Goal: Navigation & Orientation: Find specific page/section

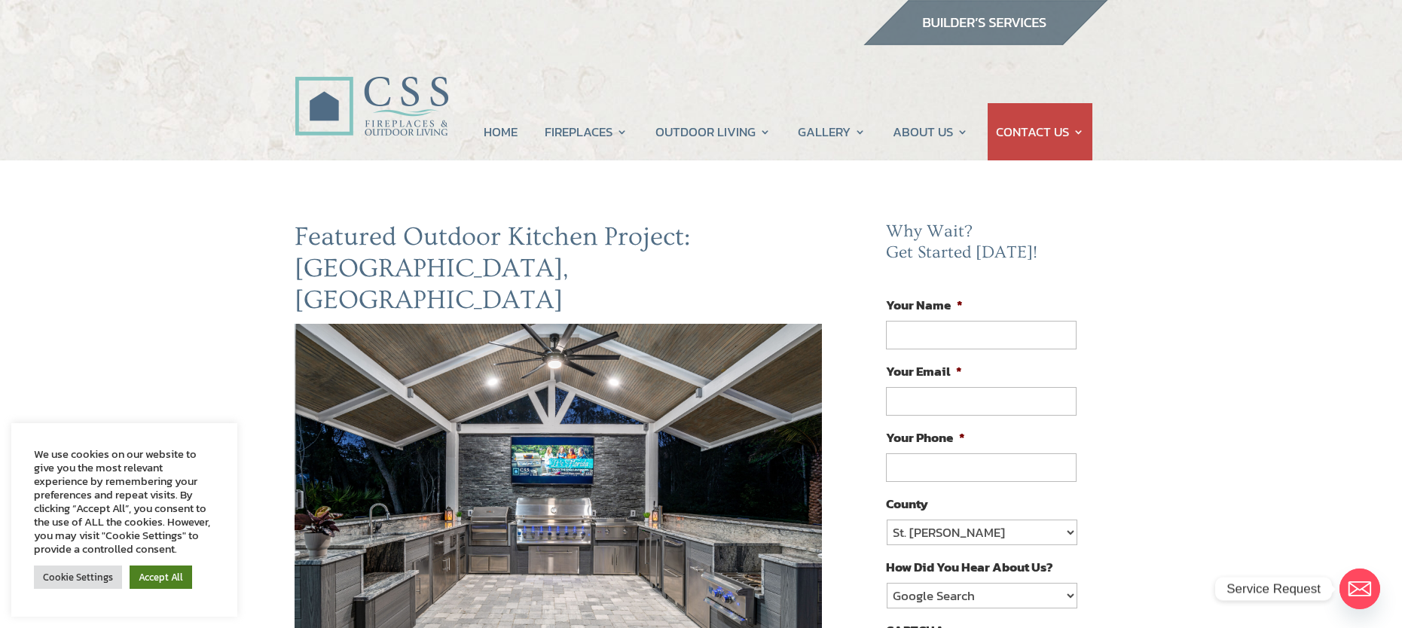
click at [154, 580] on link "Accept All" at bounding box center [161, 577] width 63 height 23
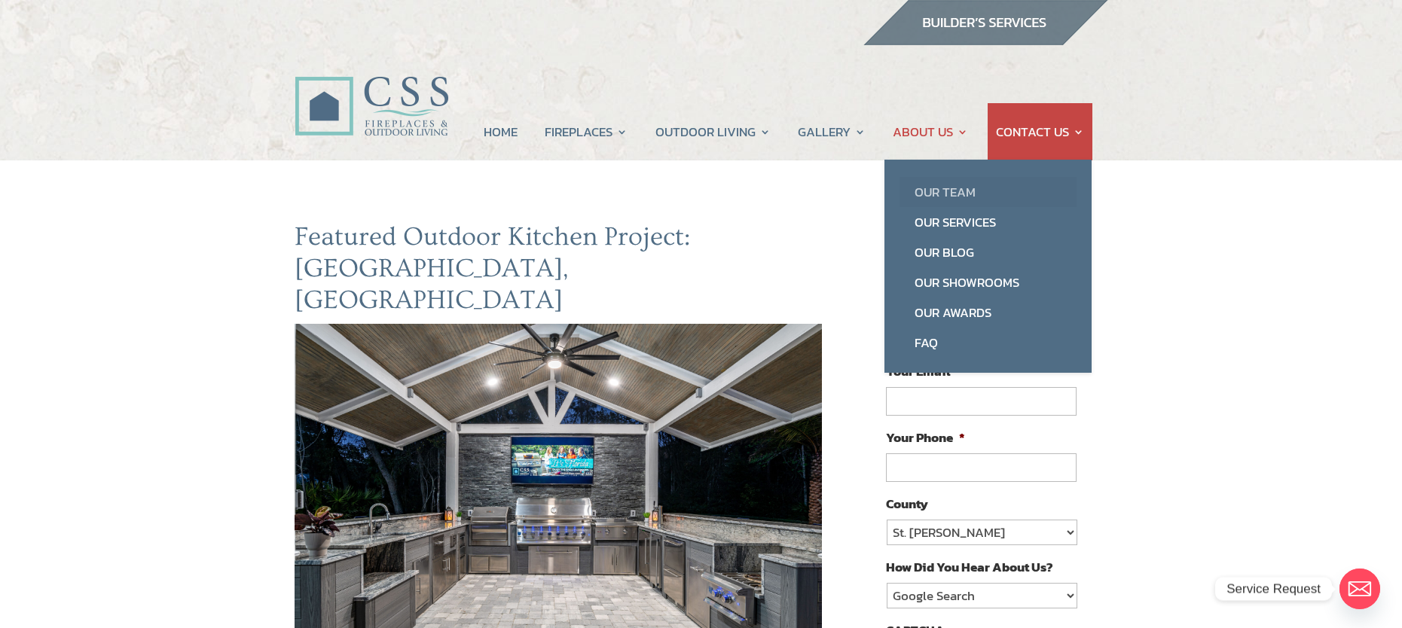
click at [952, 197] on link "Our Team" at bounding box center [987, 192] width 177 height 30
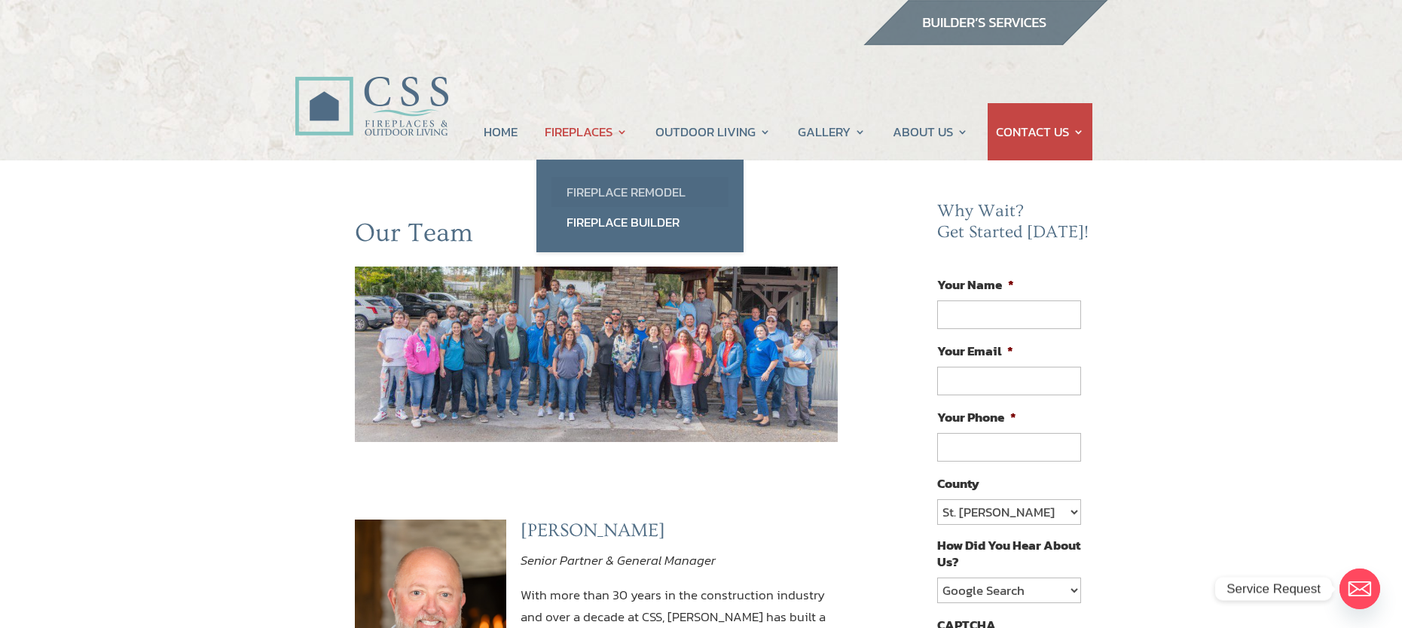
click at [605, 198] on link "Fireplace Remodel" at bounding box center [639, 192] width 177 height 30
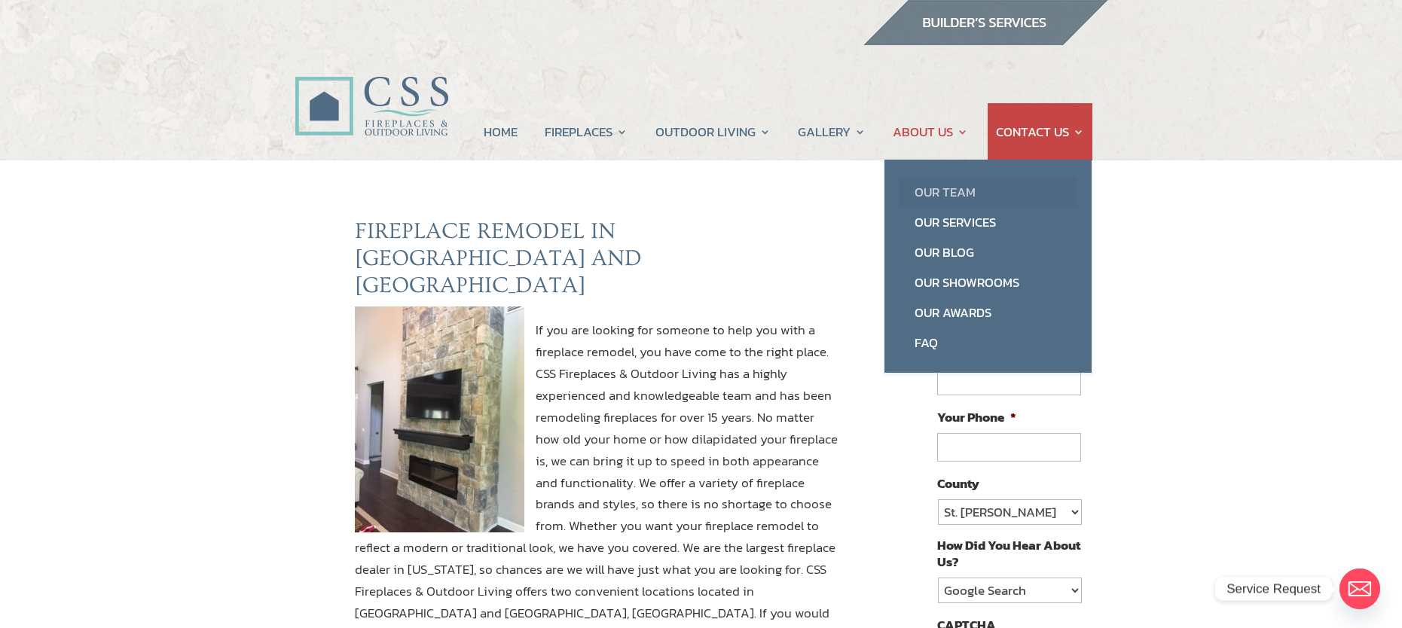
click at [974, 191] on link "Our Team" at bounding box center [987, 192] width 177 height 30
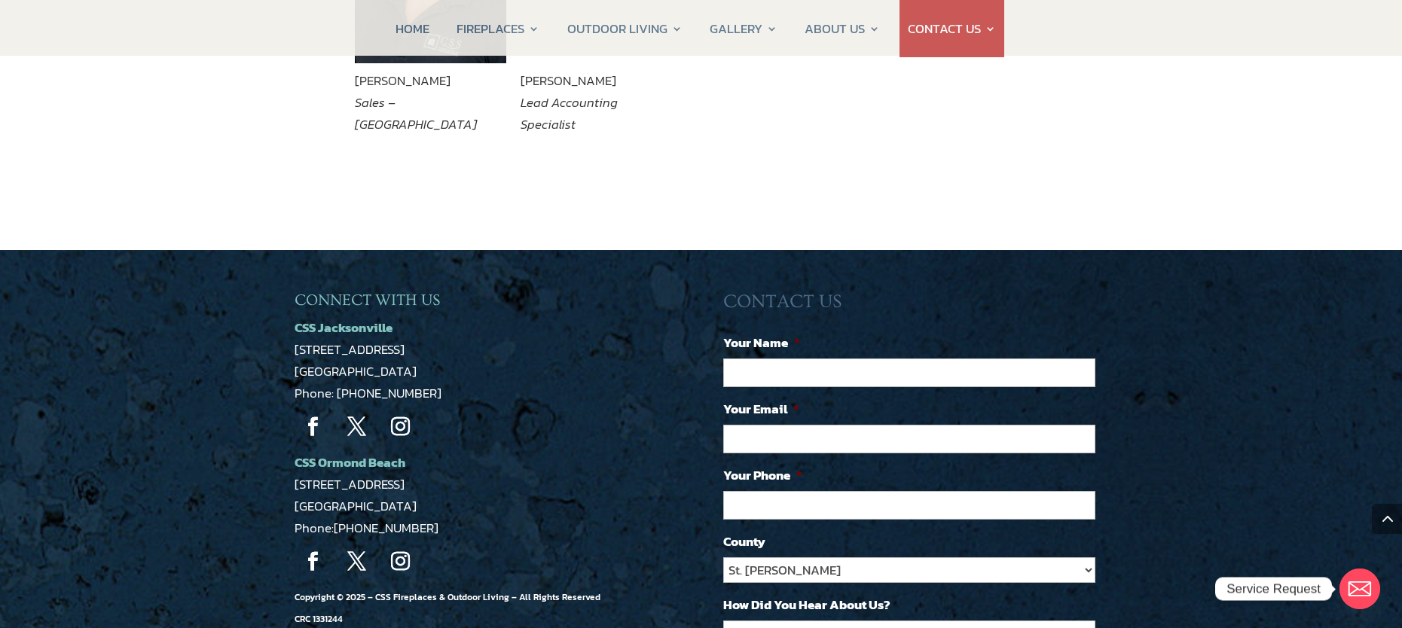
scroll to position [2966, 0]
